Goal: Task Accomplishment & Management: Use online tool/utility

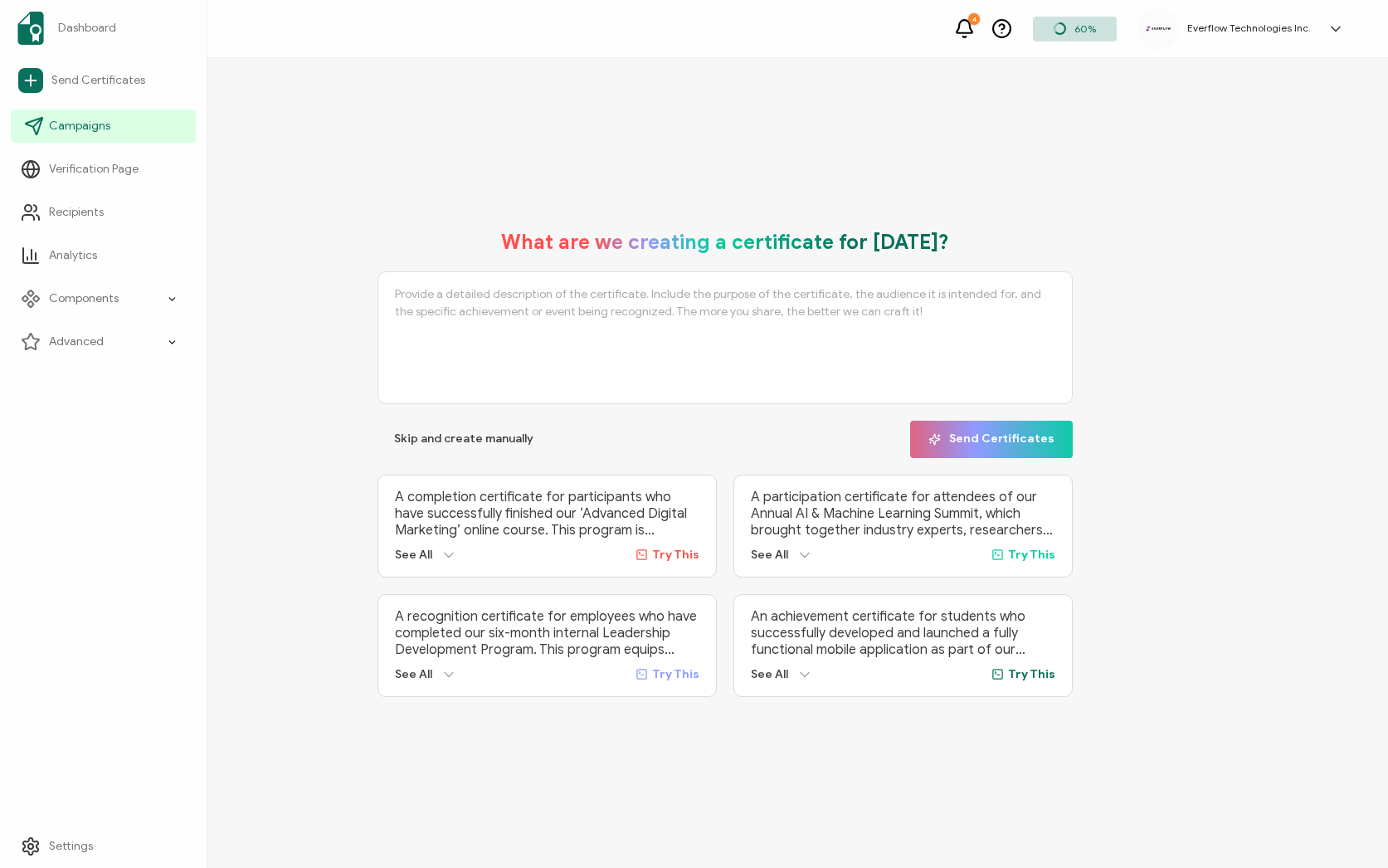
click at [116, 130] on link "Campaigns" at bounding box center [103, 126] width 185 height 33
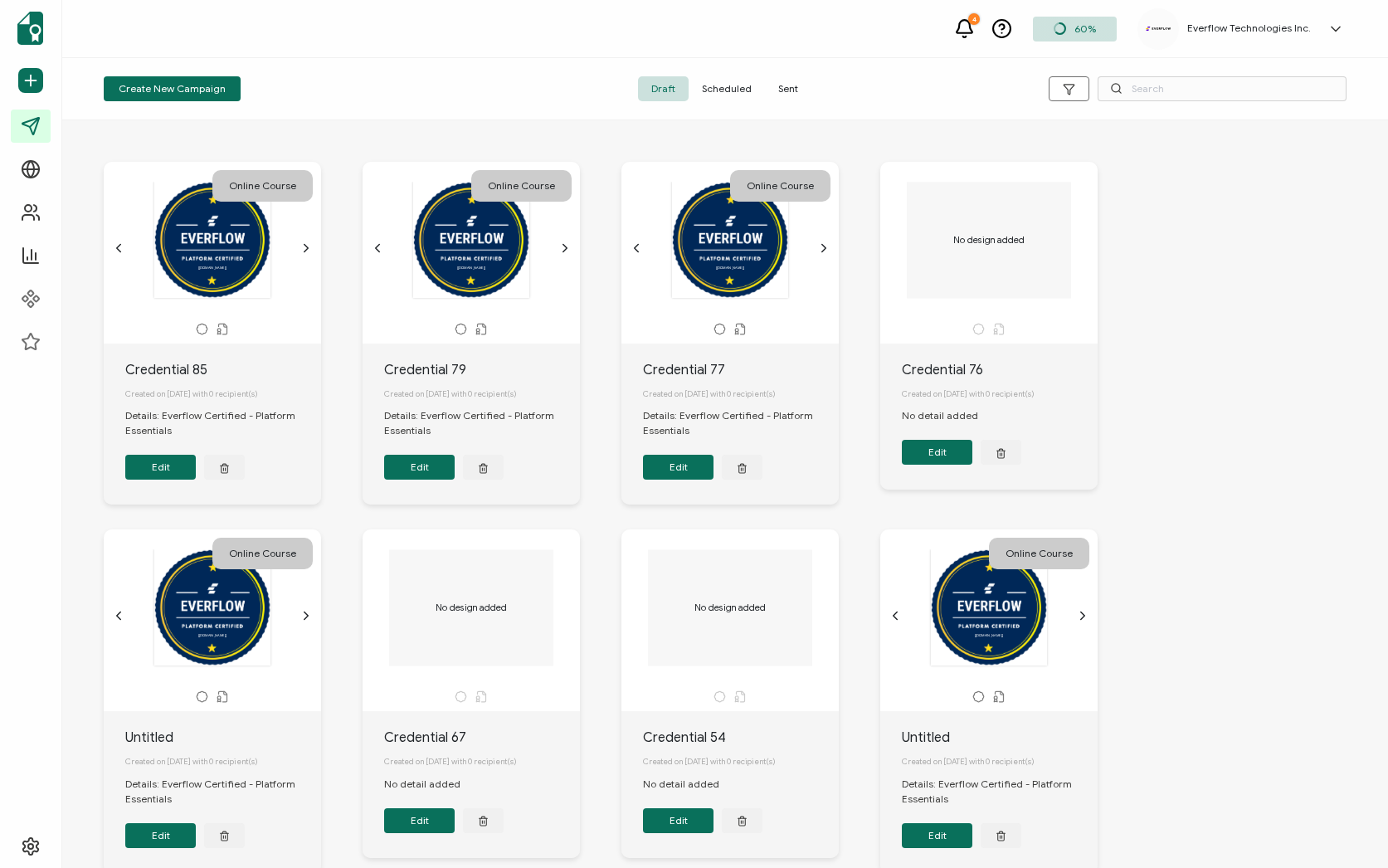
drag, startPoint x: 783, startPoint y: 89, endPoint x: 759, endPoint y: 103, distance: 27.8
click at [783, 89] on span "Sent" at bounding box center [788, 89] width 47 height 25
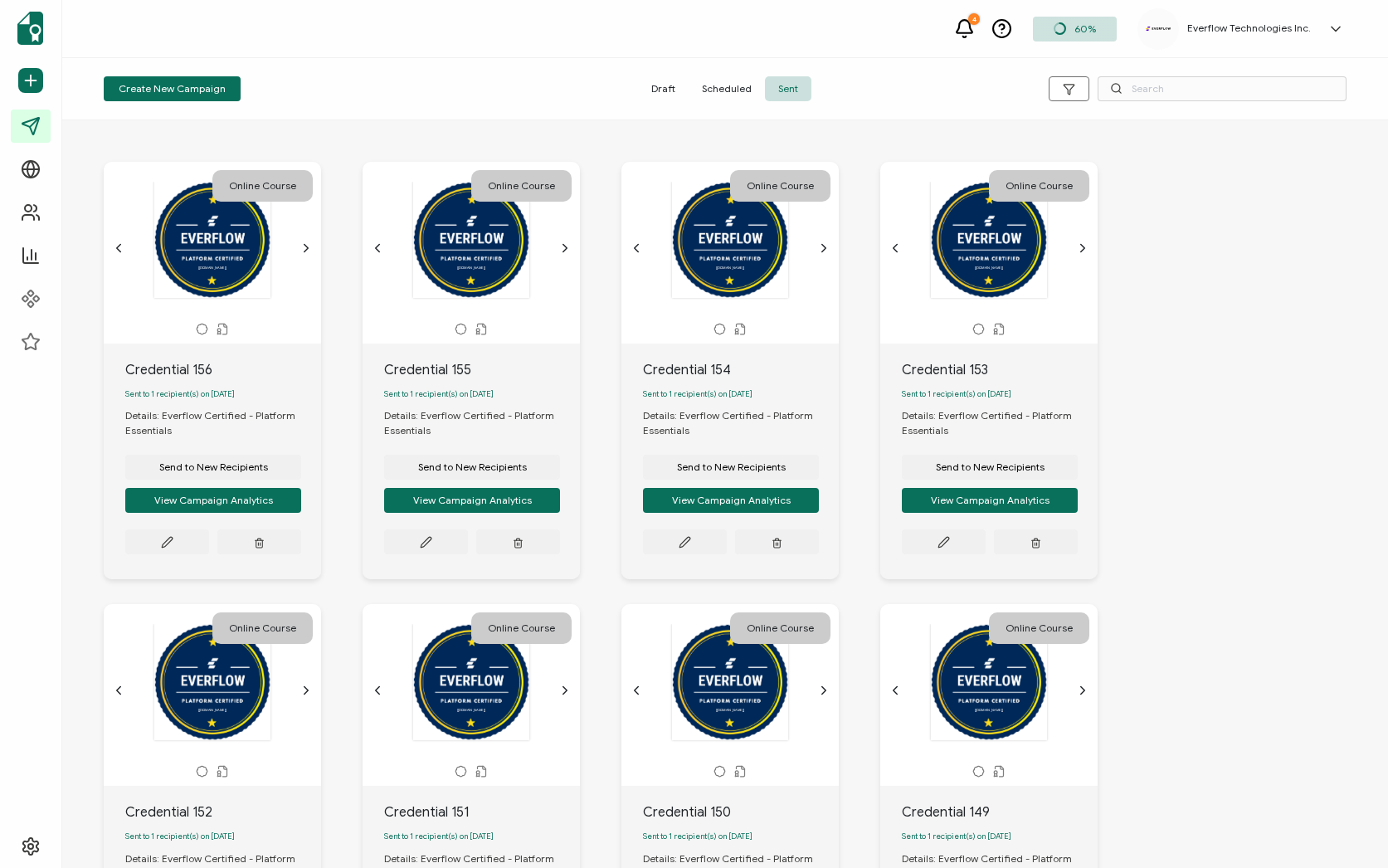
click at [210, 480] on button "Send to New Recipients" at bounding box center [214, 467] width 176 height 25
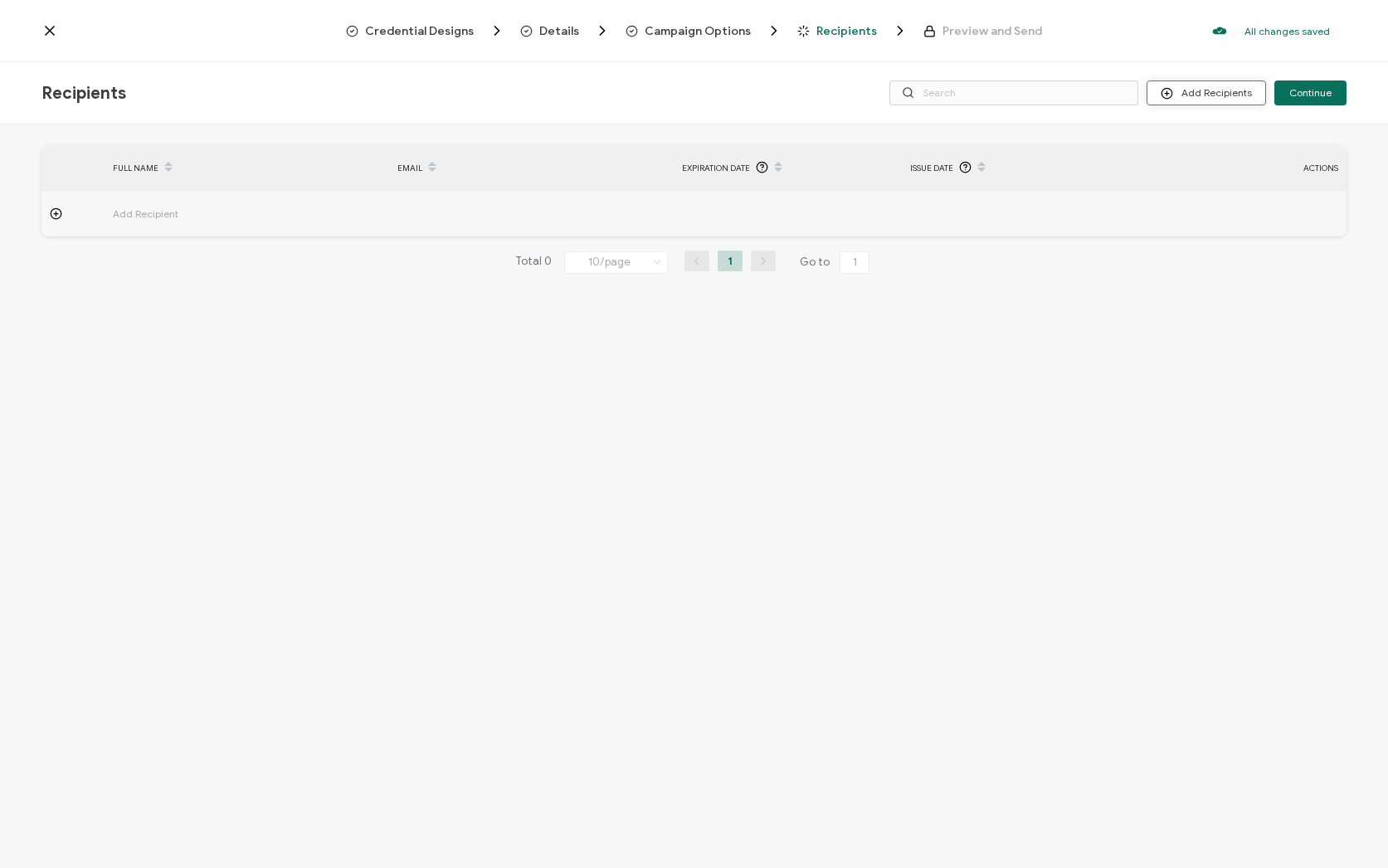
click at [1201, 91] on button "Add Recipients" at bounding box center [1207, 93] width 120 height 25
click at [1177, 165] on line at bounding box center [1175, 165] width 3 height 0
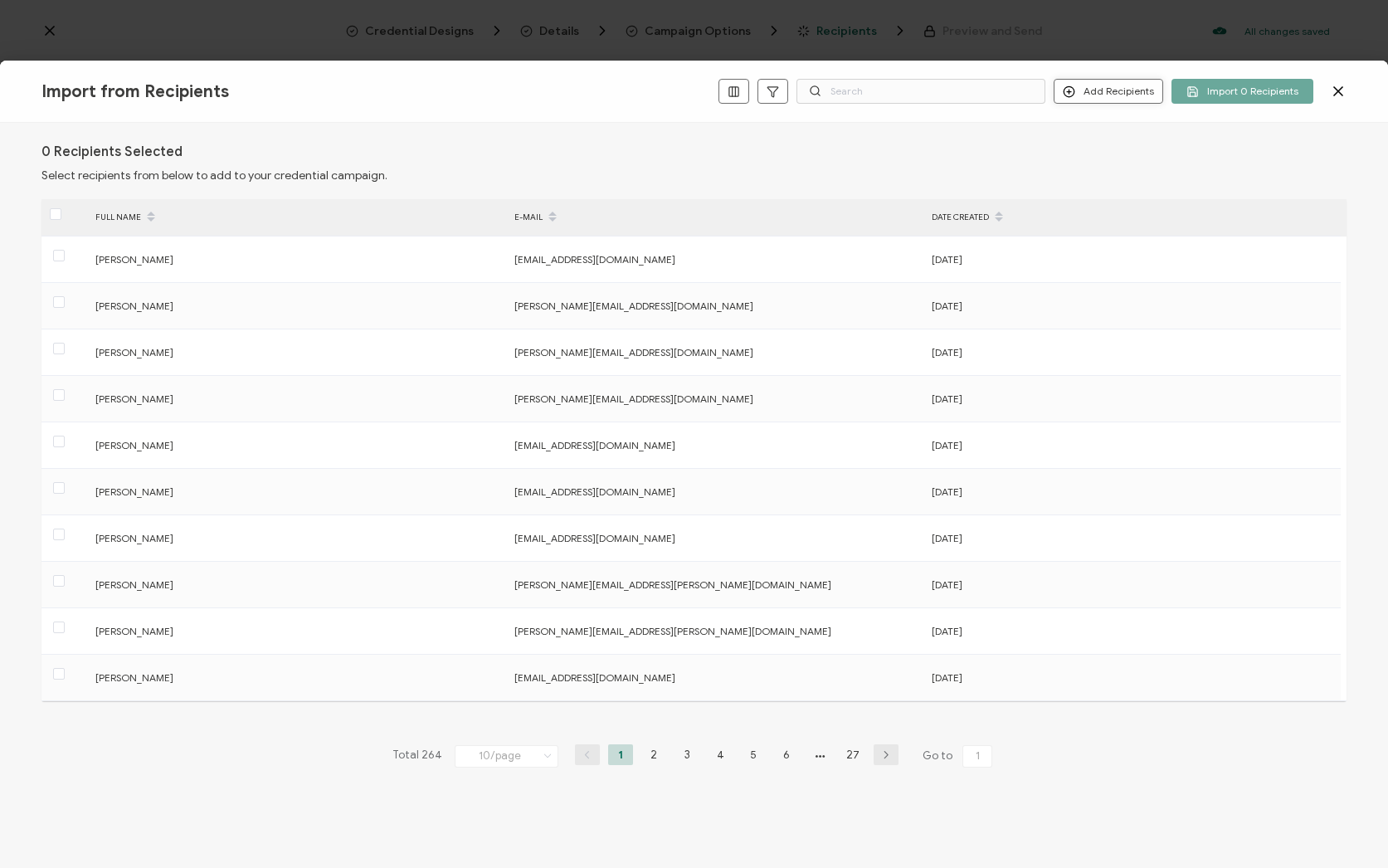
click at [1100, 91] on button "Add Recipients" at bounding box center [1109, 91] width 110 height 25
click at [1103, 146] on span "Add a Single Recipient" at bounding box center [1148, 150] width 105 height 12
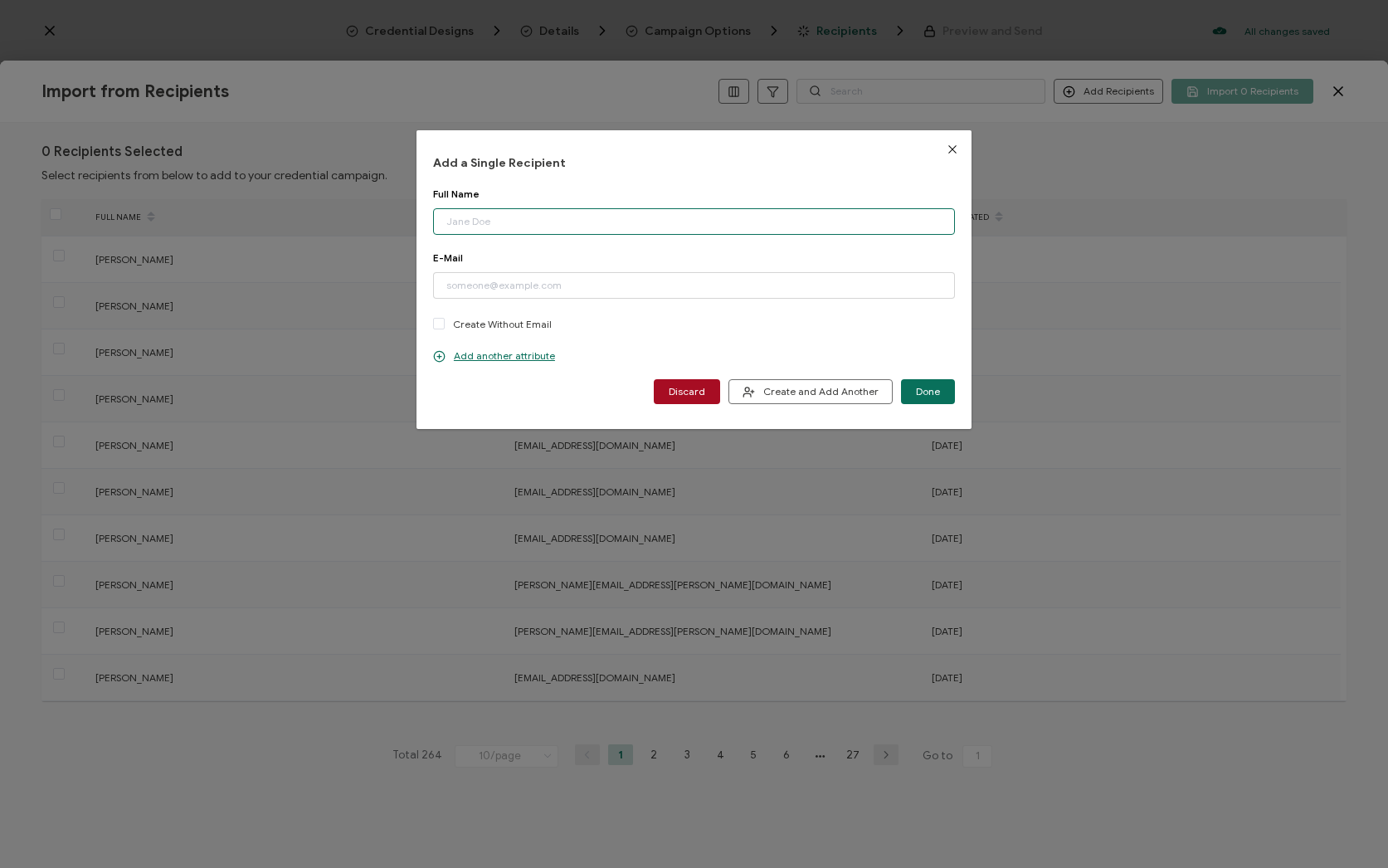
paste input "[PERSON_NAME] Email: [PERSON_NAME][EMAIL_ADDRESS][DOMAIN_NAME]"
drag, startPoint x: 596, startPoint y: 224, endPoint x: 704, endPoint y: 226, distance: 108.0
click at [704, 226] on input "[PERSON_NAME] Email: [PERSON_NAME][EMAIL_ADDRESS][DOMAIN_NAME]" at bounding box center [694, 221] width 522 height 27
type input "[PERSON_NAME]"
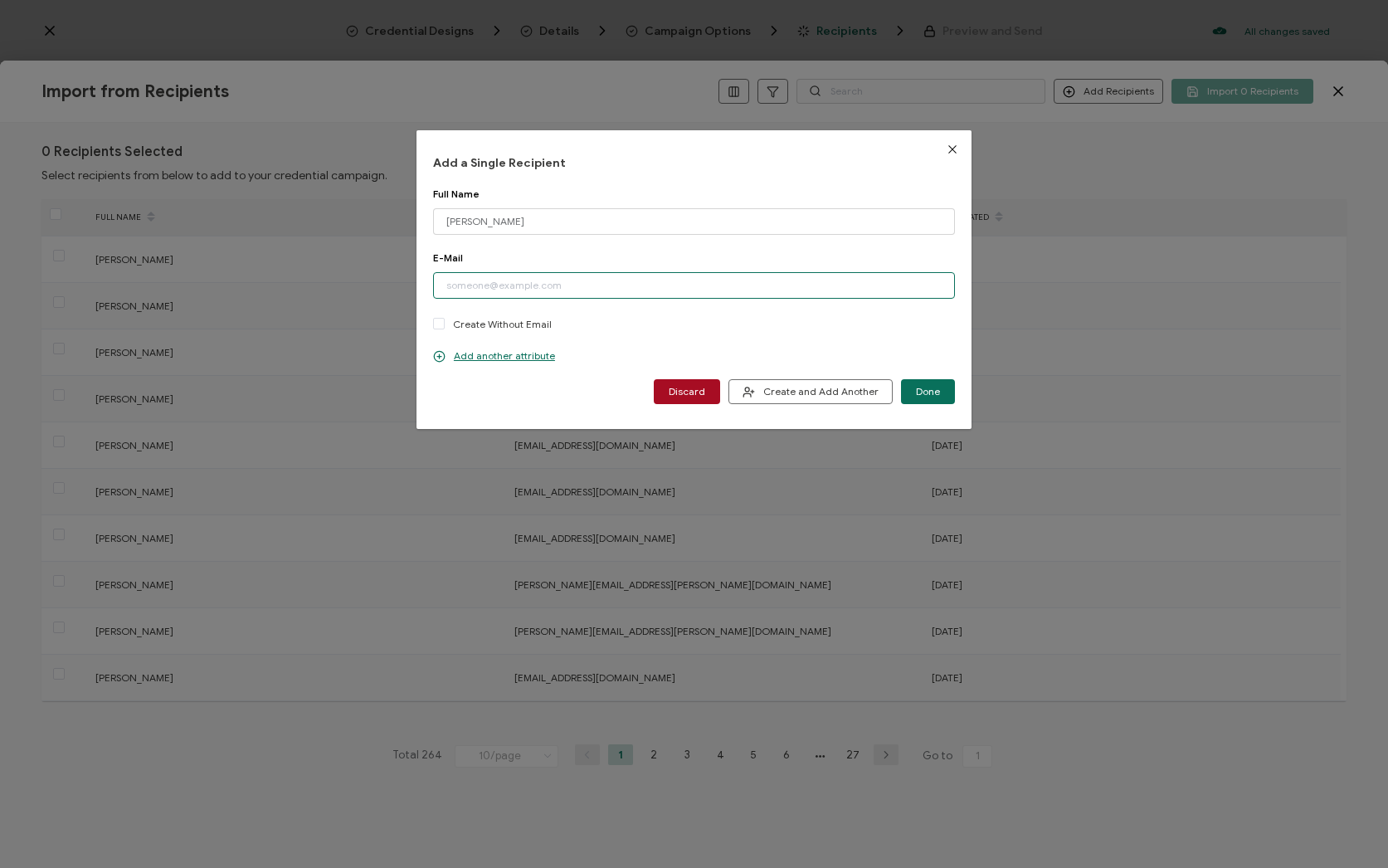
drag, startPoint x: 584, startPoint y: 287, endPoint x: 648, endPoint y: 348, distance: 88.4
paste input "[PERSON_NAME][EMAIL_ADDRESS][DOMAIN_NAME]"
type input "[PERSON_NAME][EMAIL_ADDRESS][DOMAIN_NAME]"
click at [906, 391] on button "Done" at bounding box center [927, 392] width 54 height 25
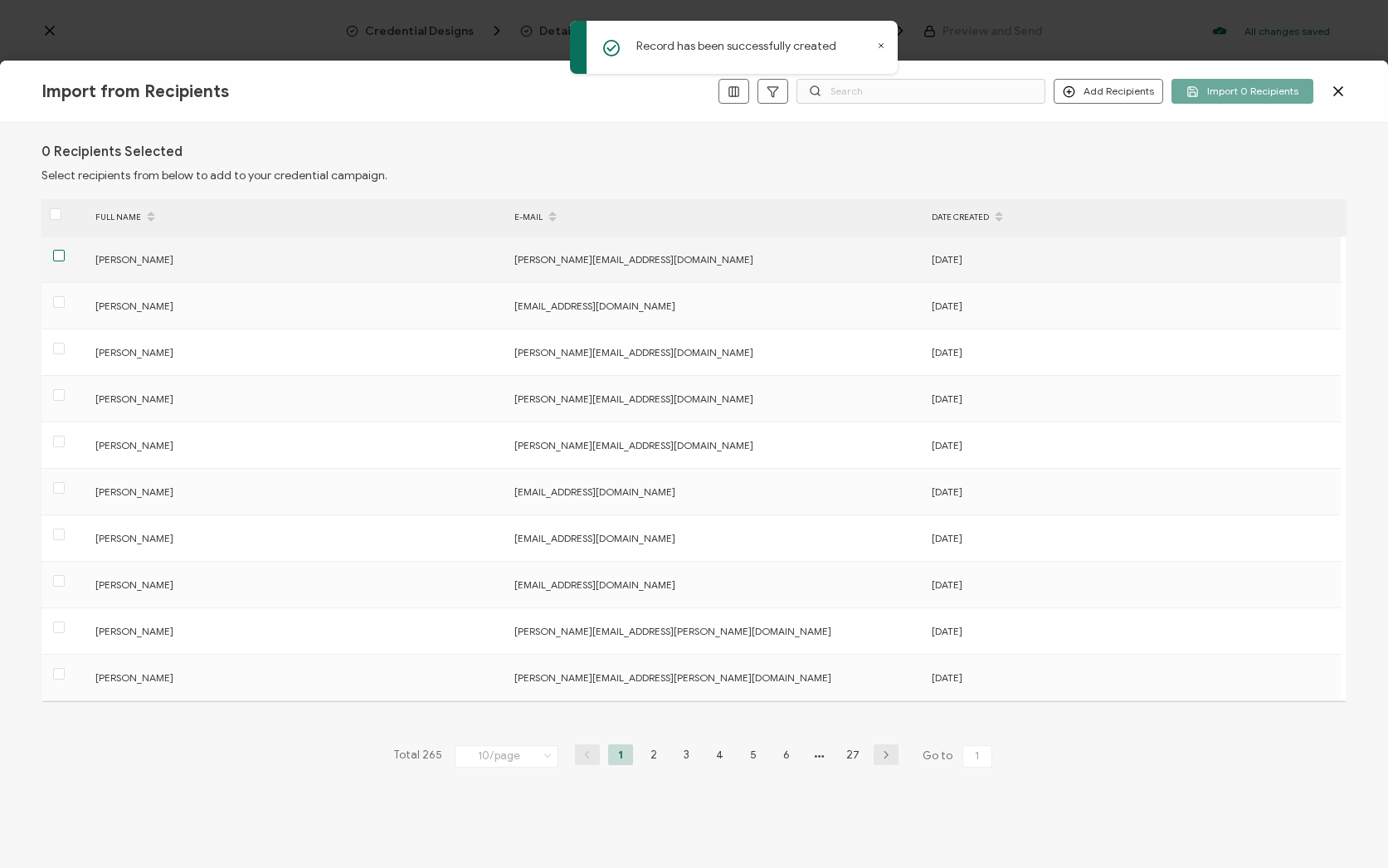
click at [63, 259] on span at bounding box center [59, 255] width 12 height 12
click at [65, 249] on input "checkbox" at bounding box center [65, 249] width 0 height 0
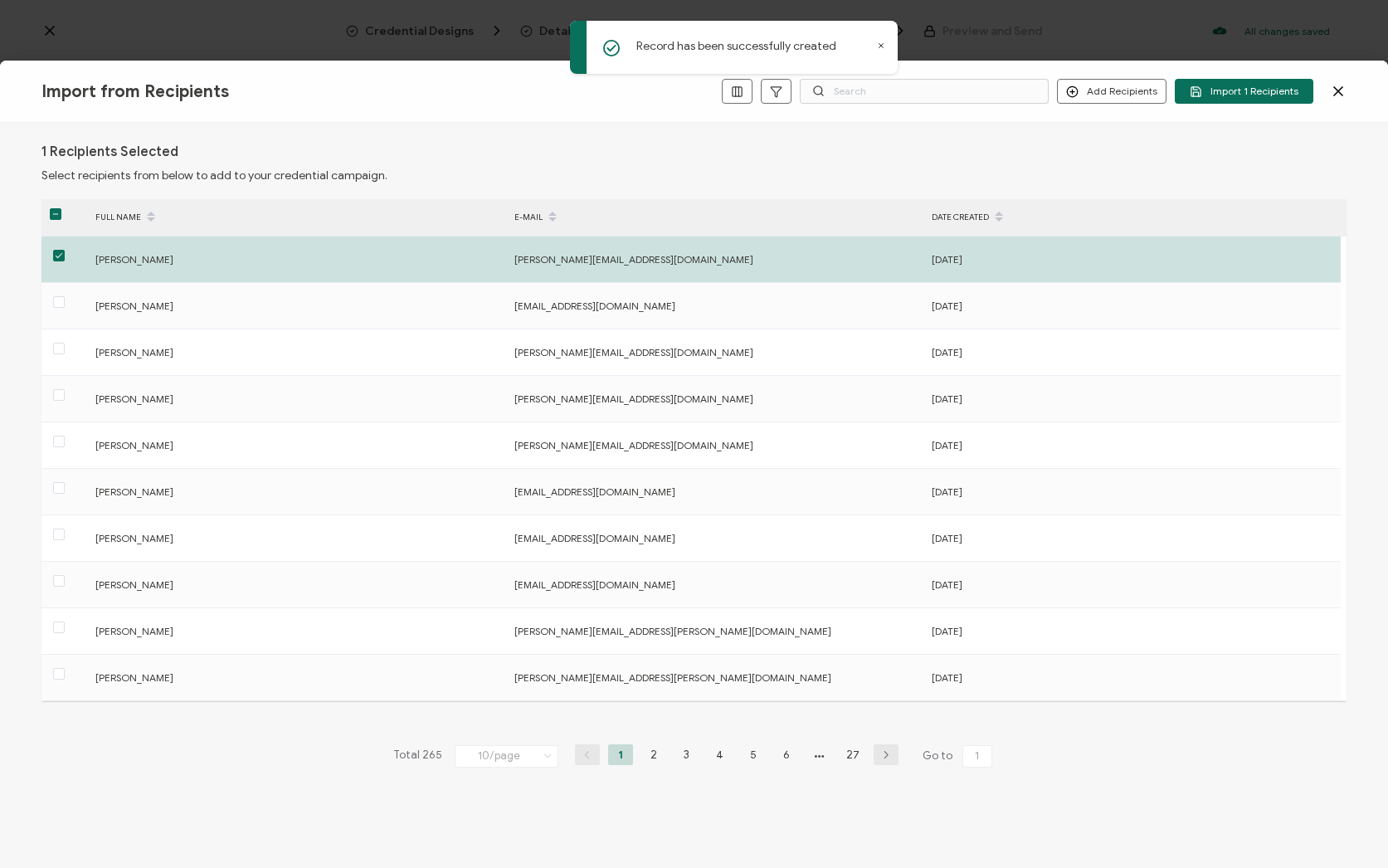
click at [1246, 108] on div "Import from Recipients Add Recipients Import 1 Recipients" at bounding box center [694, 91] width 1388 height 62
click at [1246, 90] on span "Import 1 Recipients" at bounding box center [1244, 91] width 109 height 12
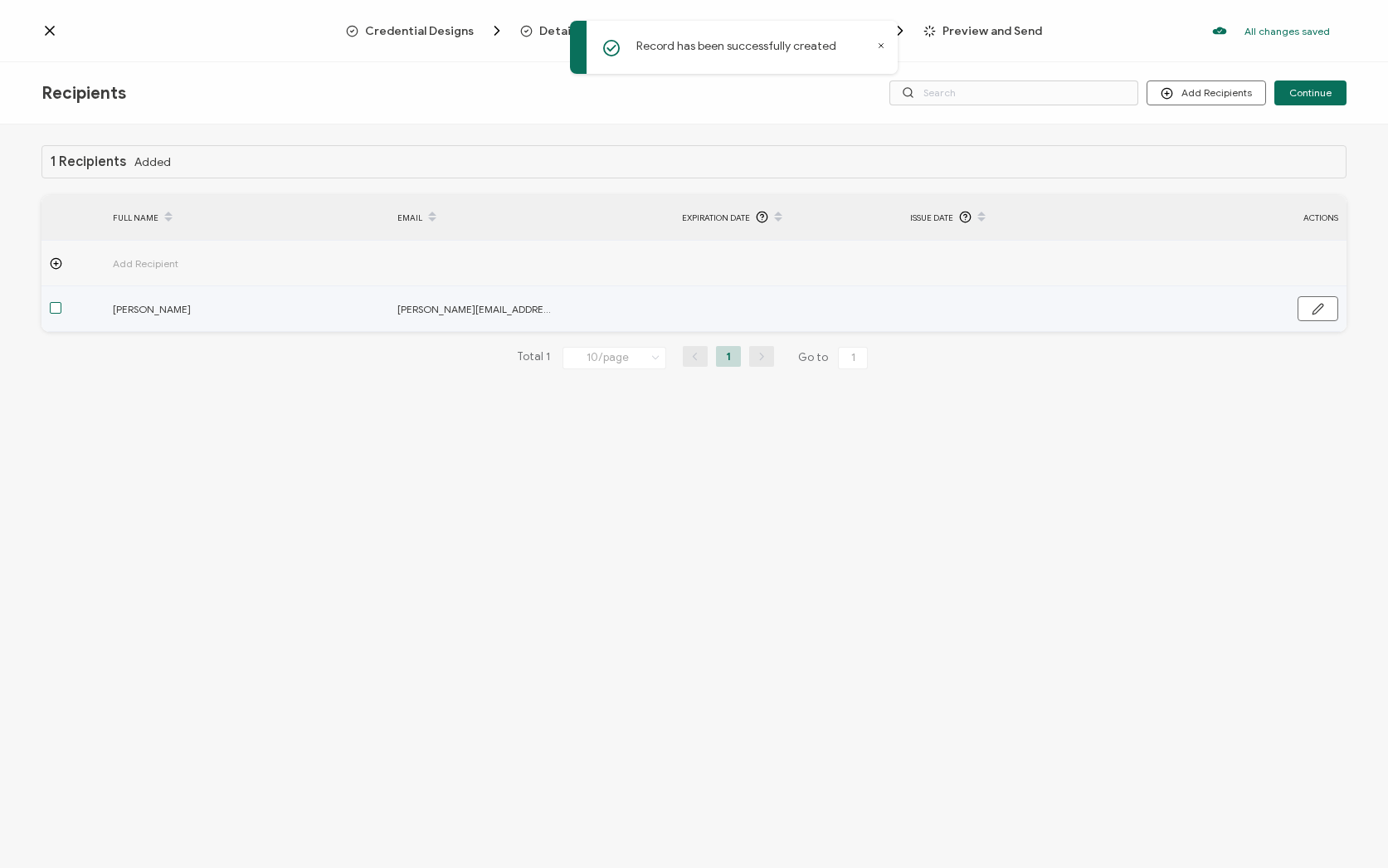
click at [53, 311] on span at bounding box center [56, 308] width 12 height 12
click at [62, 302] on input "checkbox" at bounding box center [62, 302] width 0 height 0
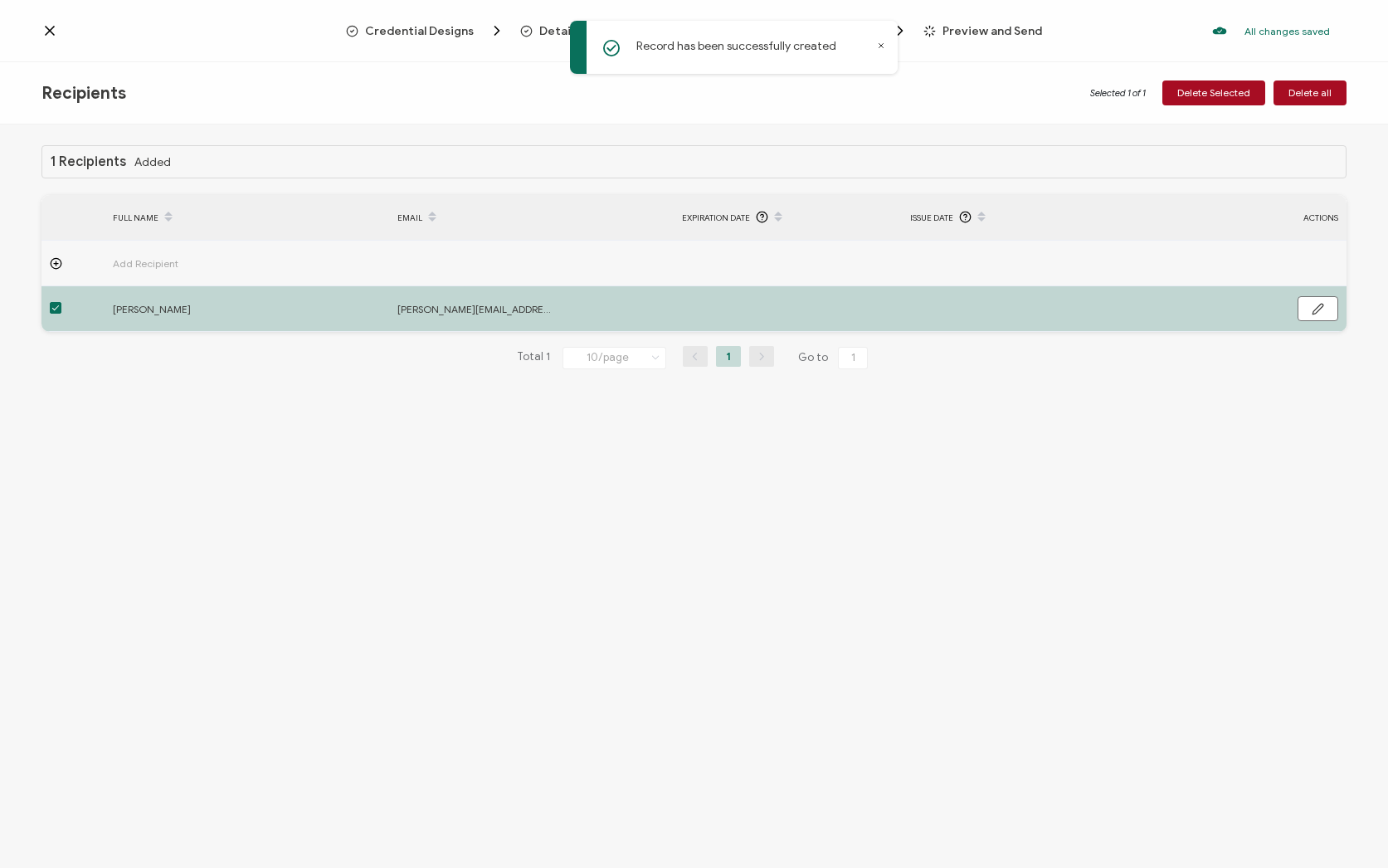
click at [882, 47] on icon at bounding box center [881, 46] width 4 height 4
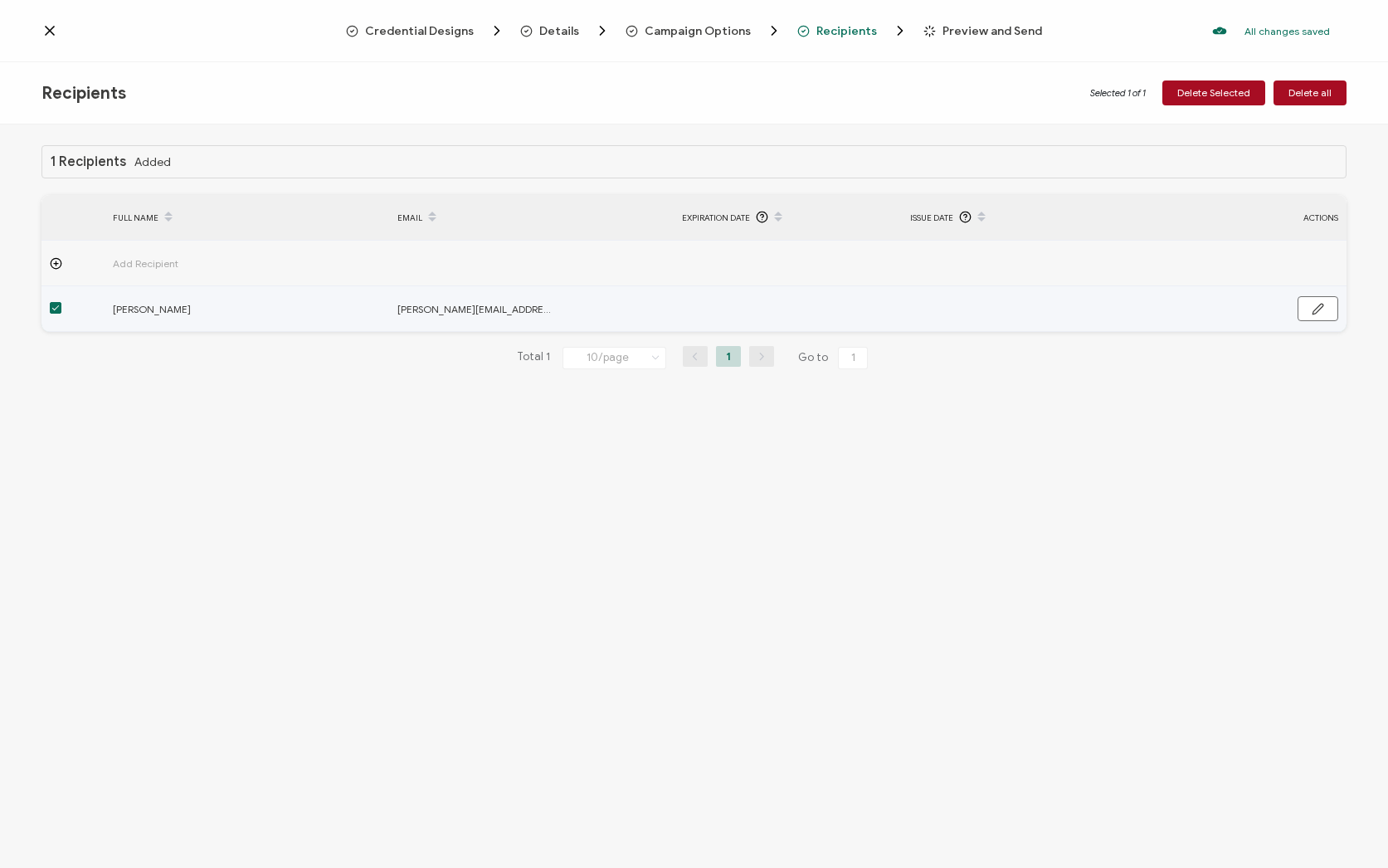
click at [57, 313] on span at bounding box center [56, 308] width 12 height 12
click at [62, 302] on input "checkbox" at bounding box center [62, 302] width 0 height 0
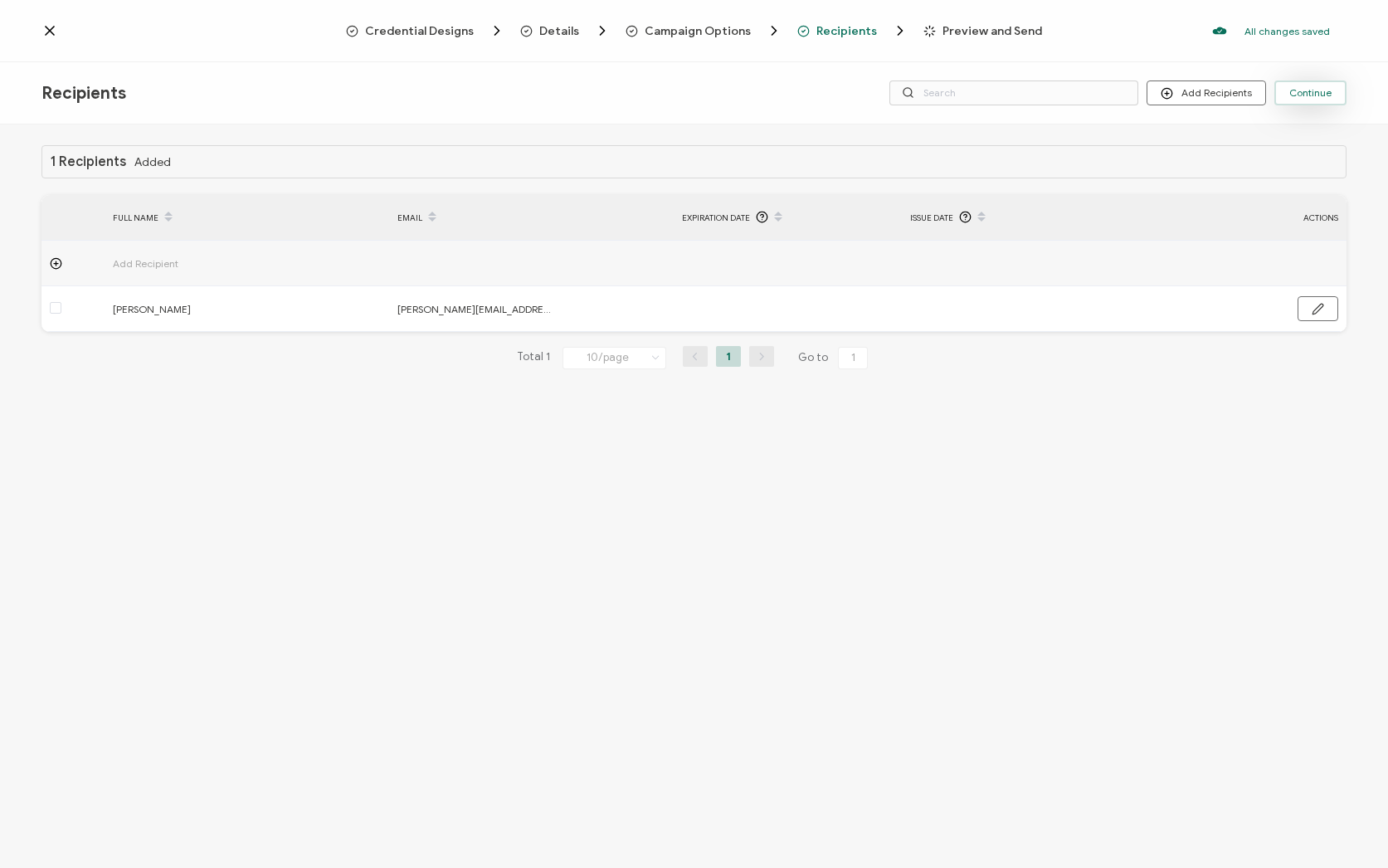
click at [1297, 100] on button "Continue" at bounding box center [1310, 93] width 72 height 25
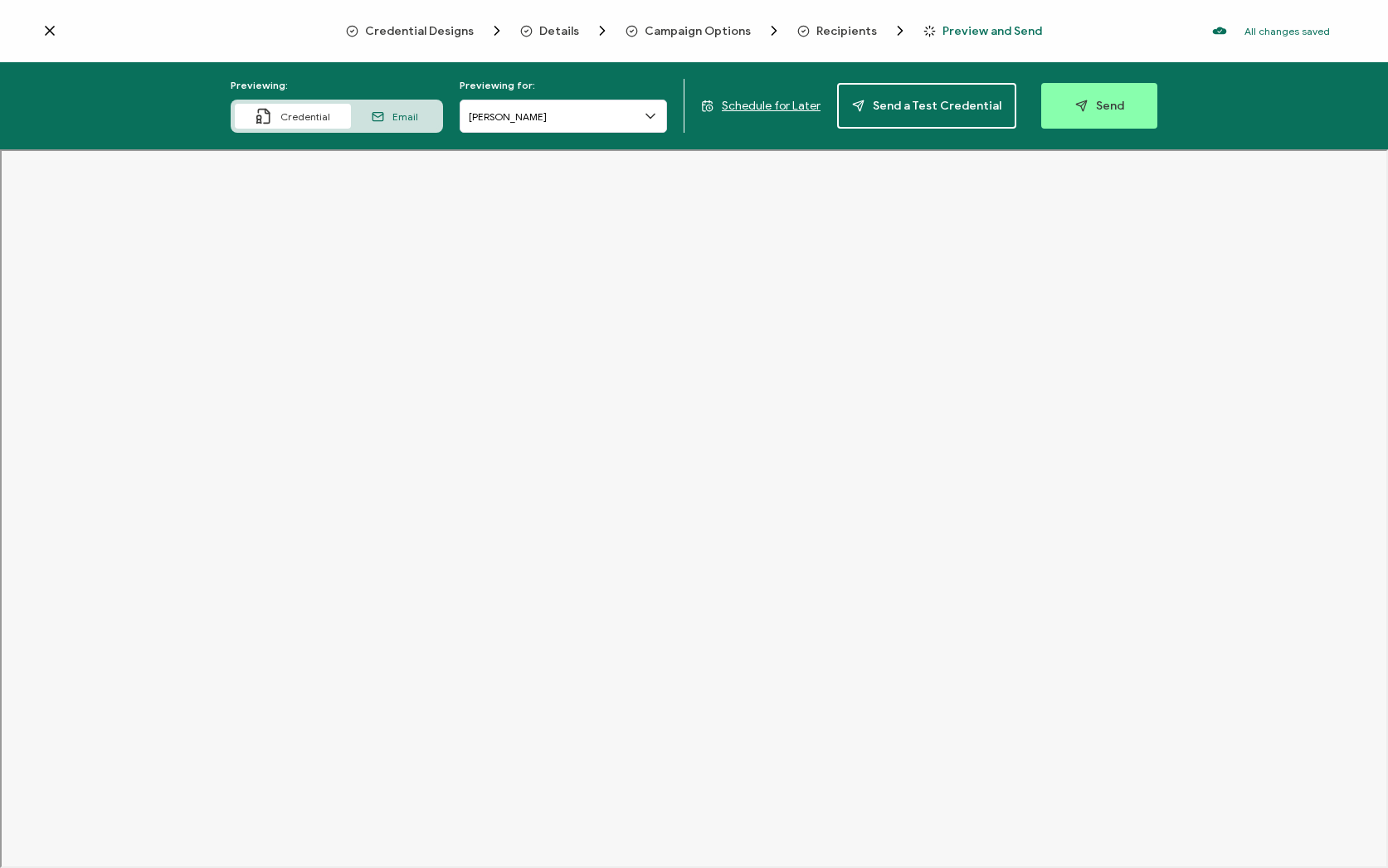
click at [1112, 111] on span "Send" at bounding box center [1099, 106] width 49 height 12
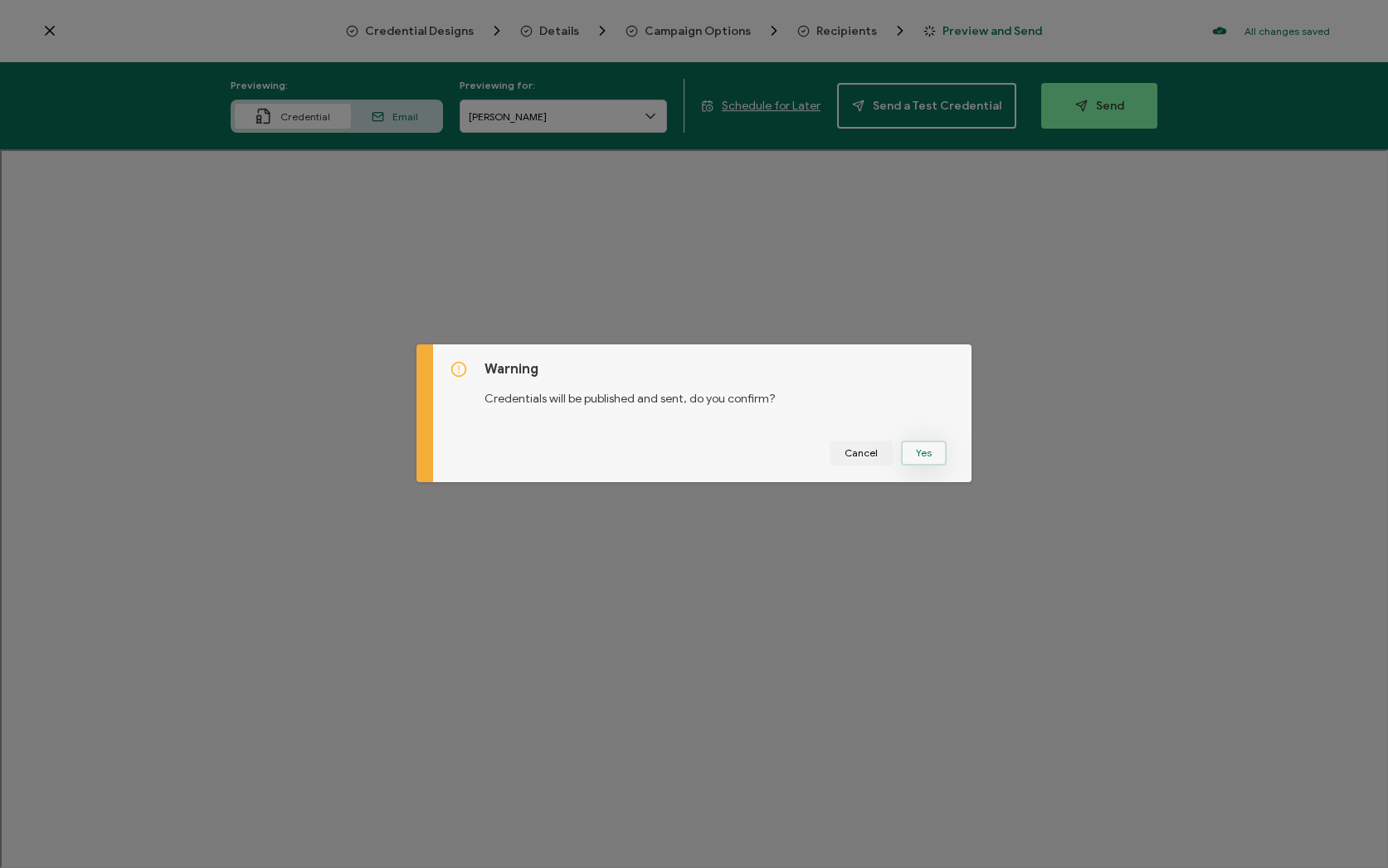
click at [926, 451] on button "Yes" at bounding box center [923, 453] width 46 height 25
